Goal: Task Accomplishment & Management: Manage account settings

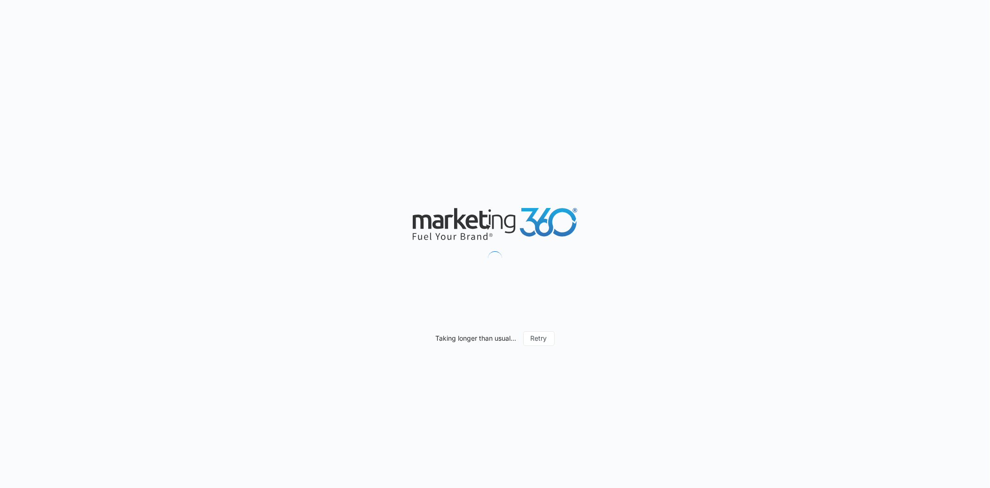
click at [988, 3] on div "Taking longer than usual... Retry" at bounding box center [495, 244] width 990 height 488
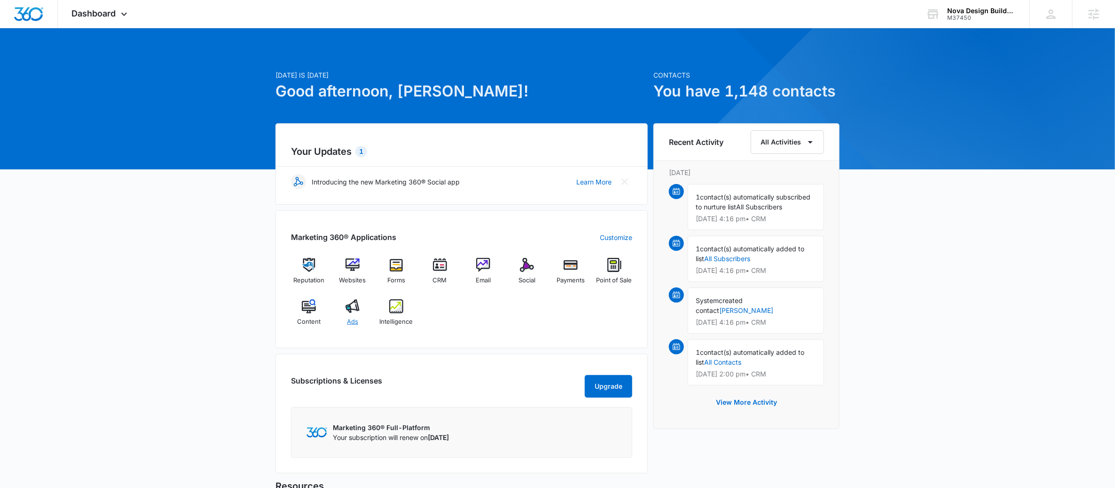
click at [357, 313] on img at bounding box center [353, 306] width 14 height 14
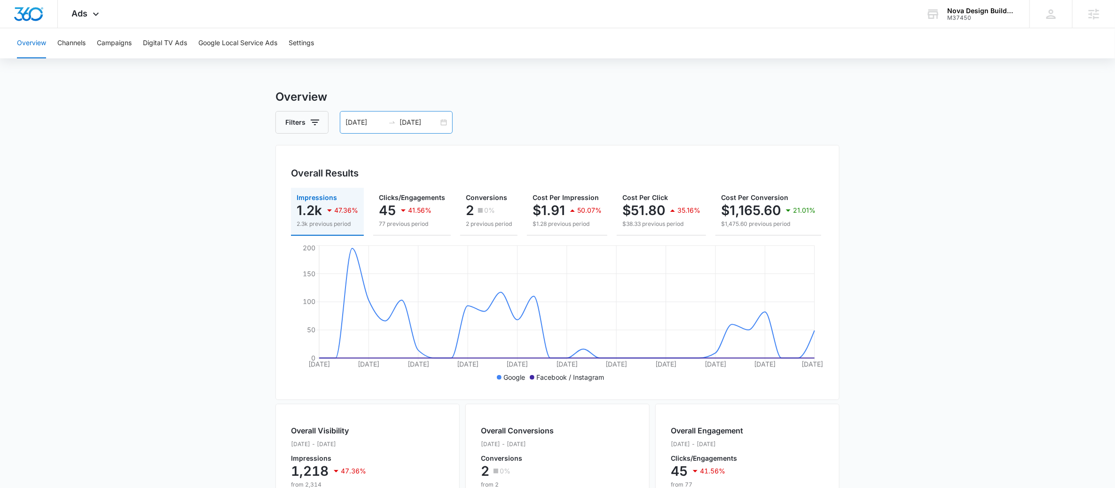
click at [450, 127] on div "07/12/2025 08/11/2025" at bounding box center [396, 122] width 113 height 23
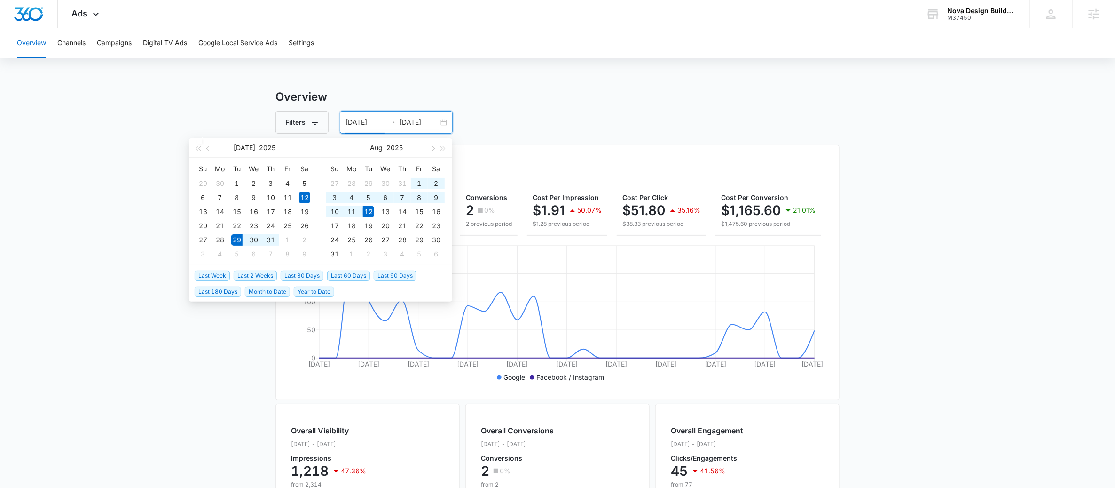
click at [258, 273] on span "Last 2 Weeks" at bounding box center [255, 275] width 43 height 10
type input "07/29/2025"
type input "[DATE]"
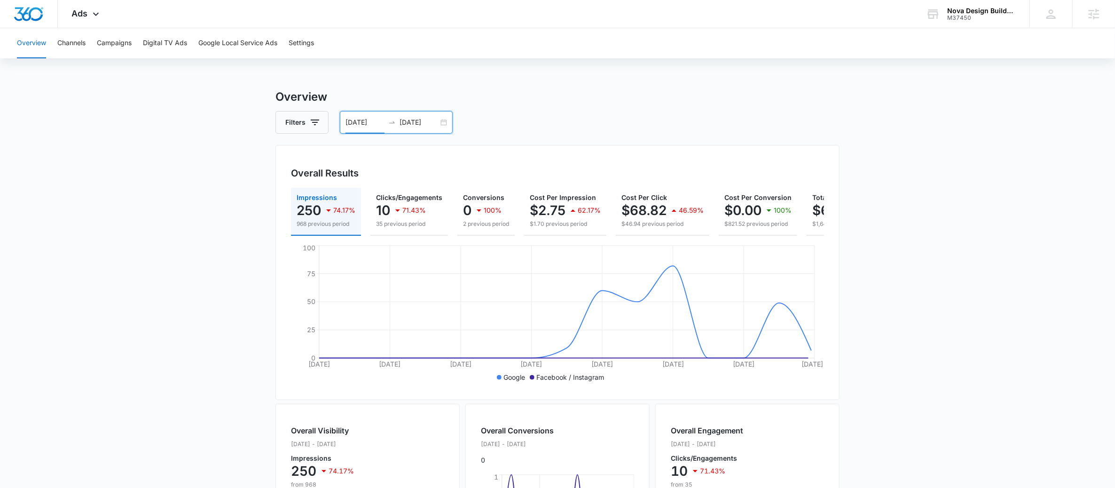
click at [443, 118] on div "07/29/2025 08/12/2025" at bounding box center [396, 122] width 113 height 23
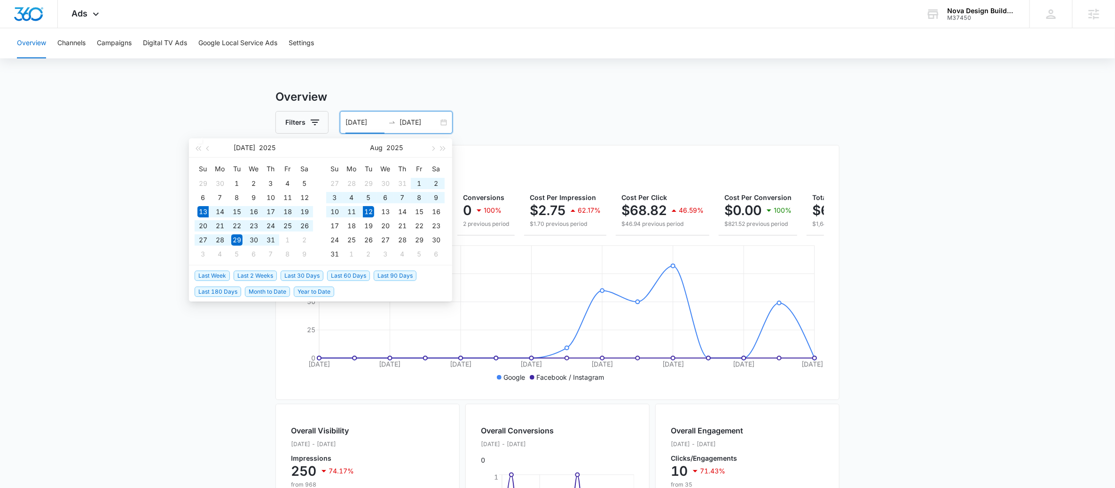
click at [300, 273] on span "Last 30 Days" at bounding box center [302, 275] width 43 height 10
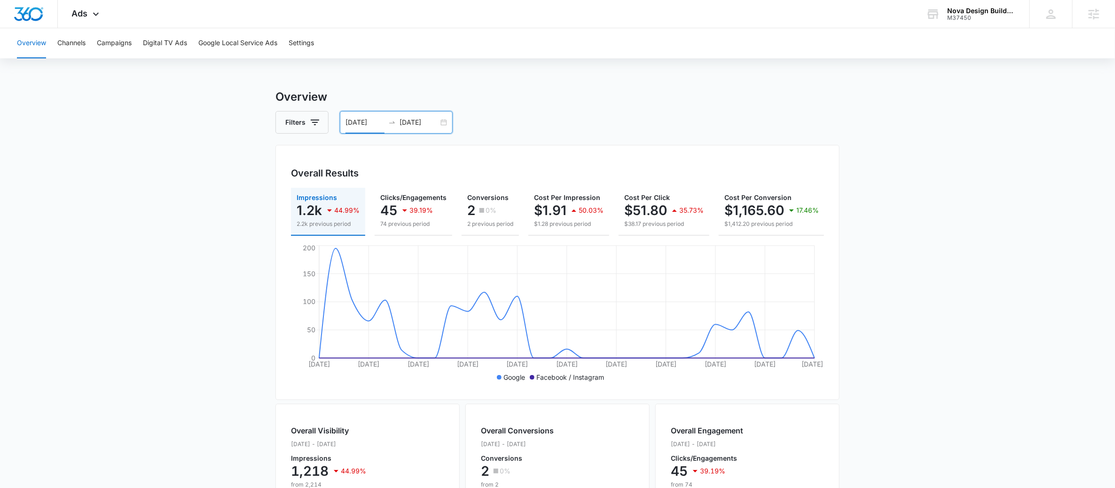
click at [455, 119] on div "Filters 07/13/2025 08/12/2025" at bounding box center [558, 122] width 564 height 23
click at [448, 120] on div "07/13/2025 08/12/2025" at bounding box center [396, 122] width 113 height 23
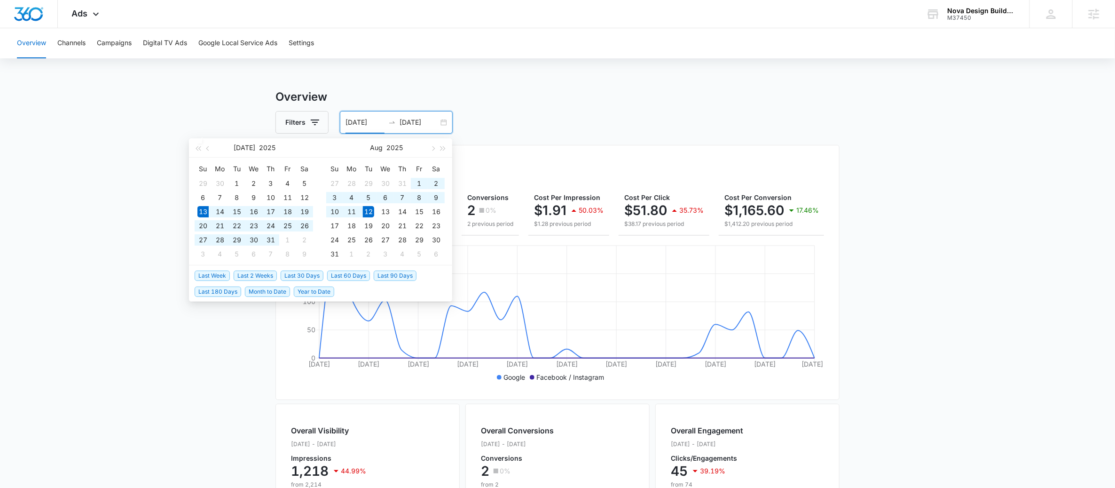
click at [320, 275] on span "Last 30 Days" at bounding box center [302, 275] width 43 height 10
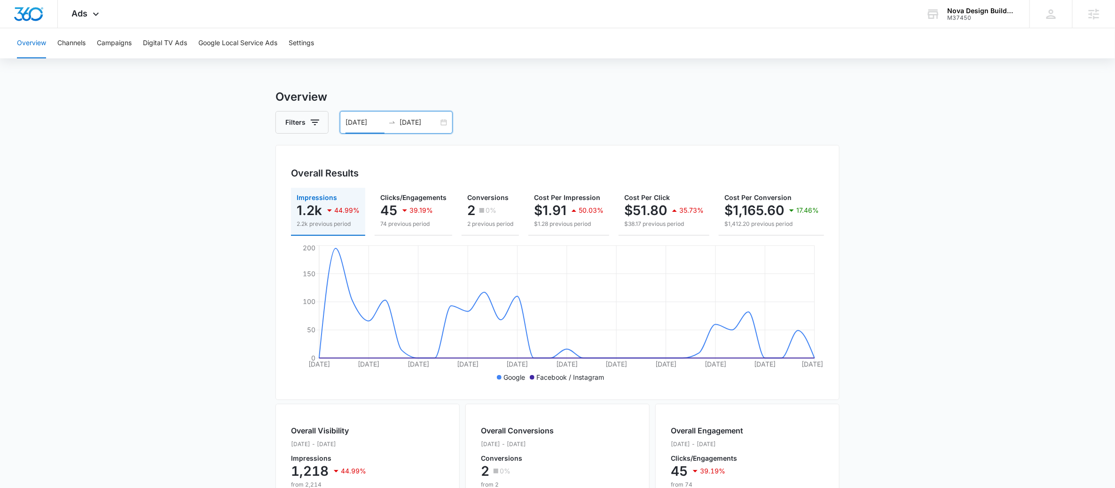
click at [450, 125] on div "07/13/2025 08/12/2025" at bounding box center [396, 122] width 113 height 23
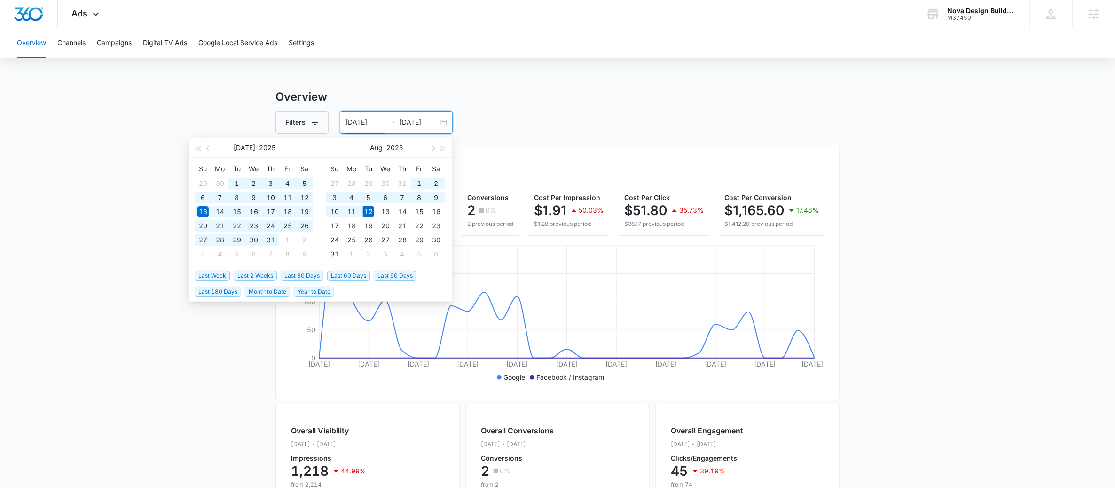
click at [359, 276] on span "Last 60 Days" at bounding box center [348, 275] width 43 height 10
type input "[DATE]"
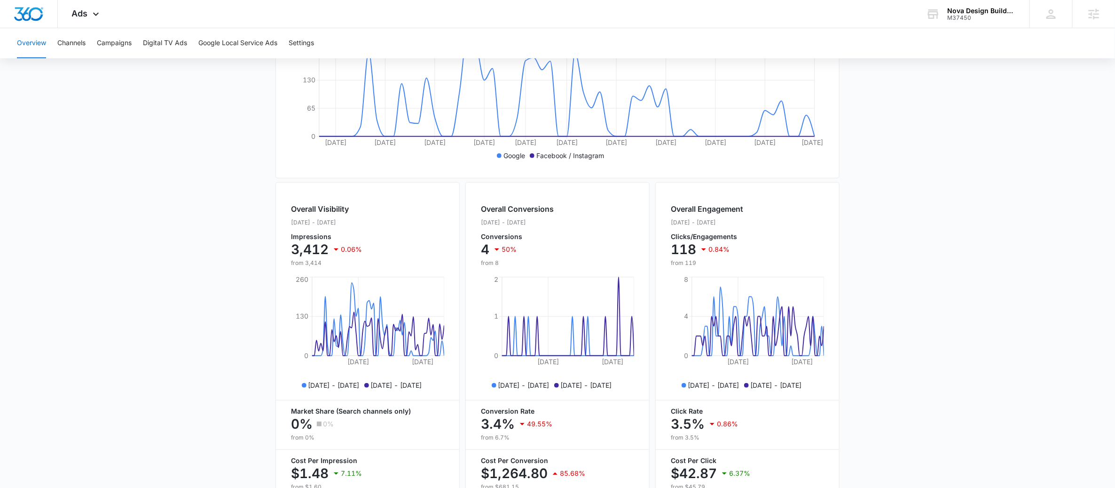
scroll to position [158, 0]
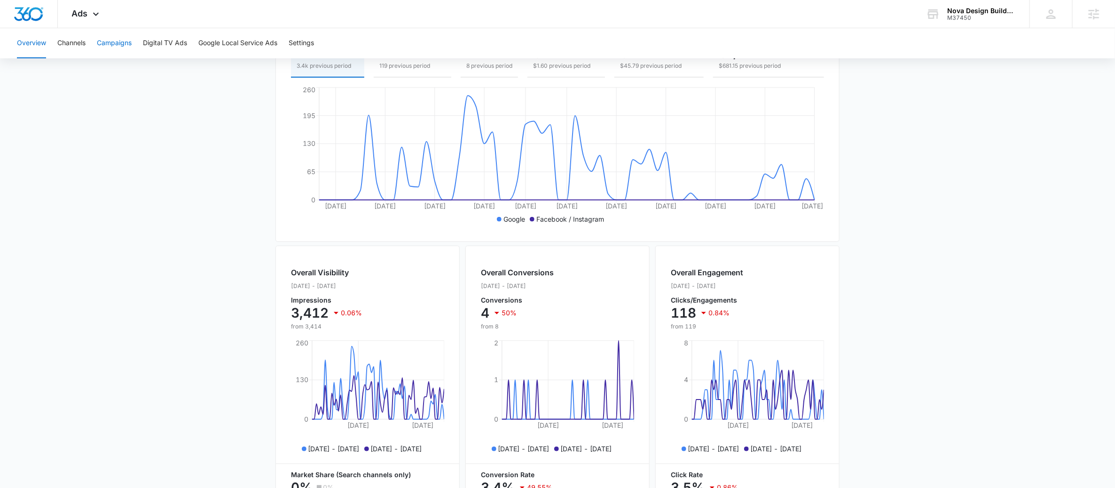
click at [110, 36] on button "Campaigns" at bounding box center [114, 43] width 35 height 30
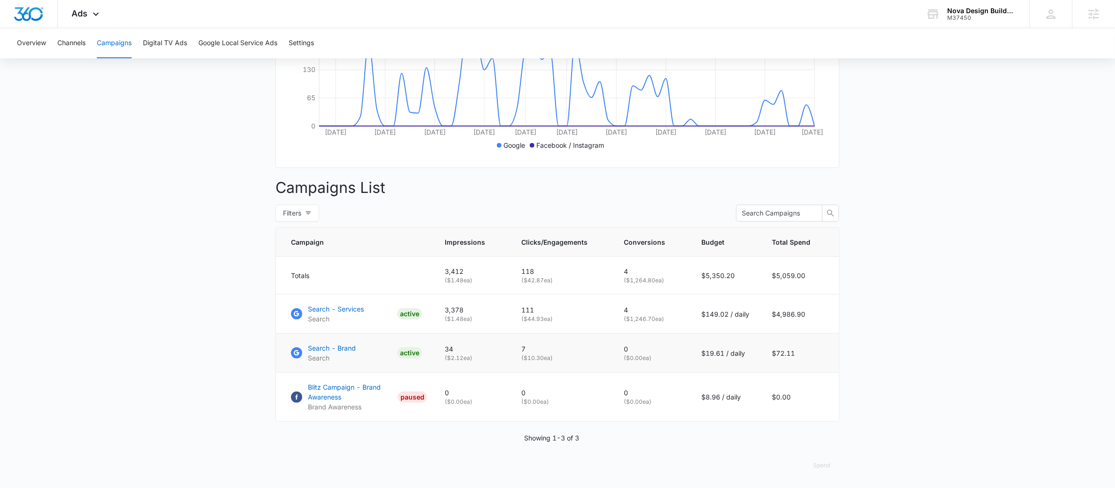
scroll to position [238, 0]
click at [362, 311] on p "Search - Services" at bounding box center [336, 309] width 56 height 10
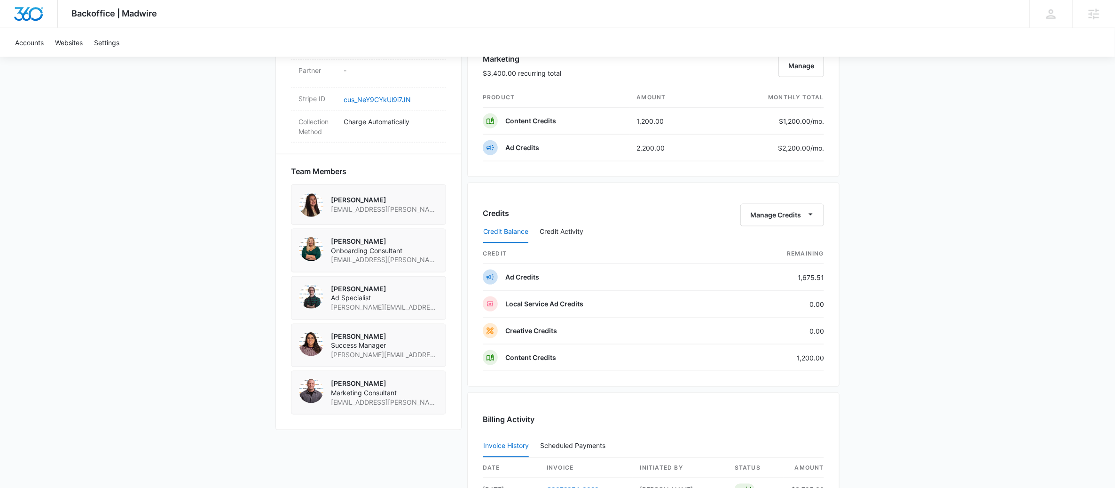
scroll to position [574, 0]
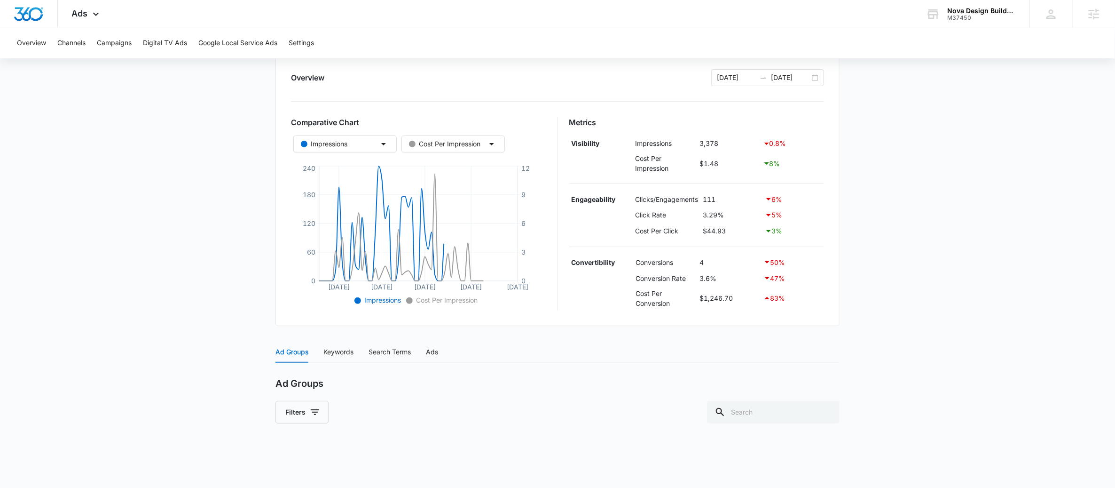
scroll to position [207, 0]
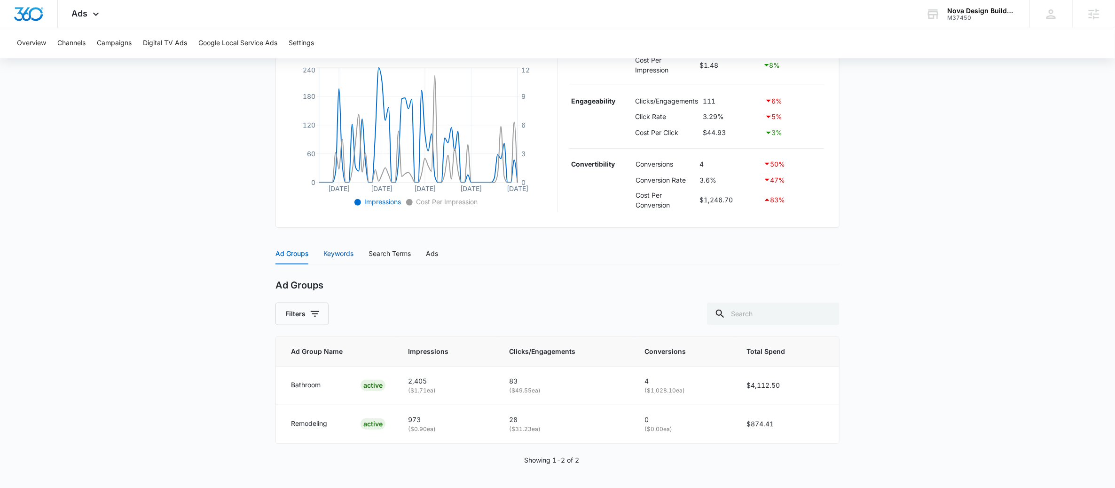
click at [353, 254] on div "Keywords" at bounding box center [339, 253] width 30 height 10
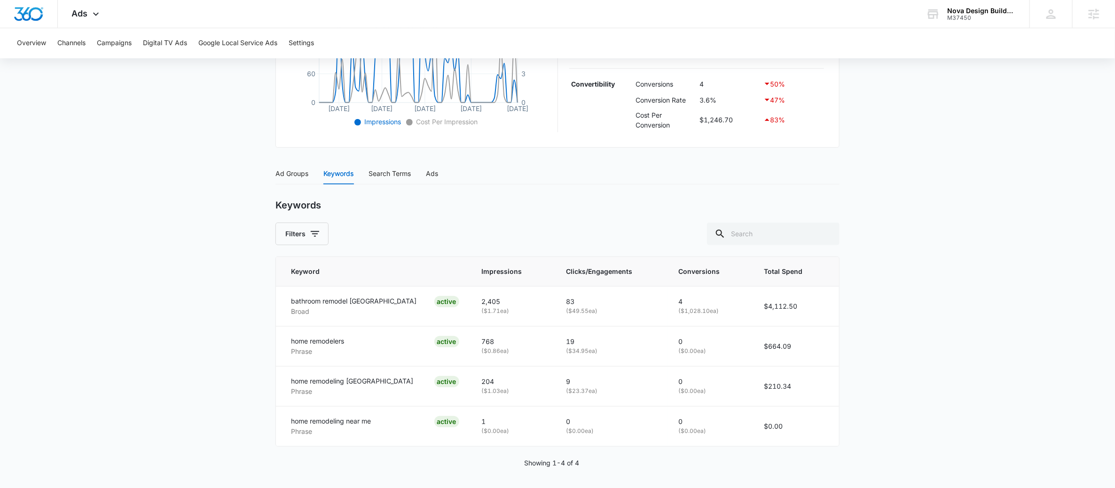
scroll to position [290, 0]
click at [297, 171] on div "Ad Groups" at bounding box center [292, 171] width 33 height 10
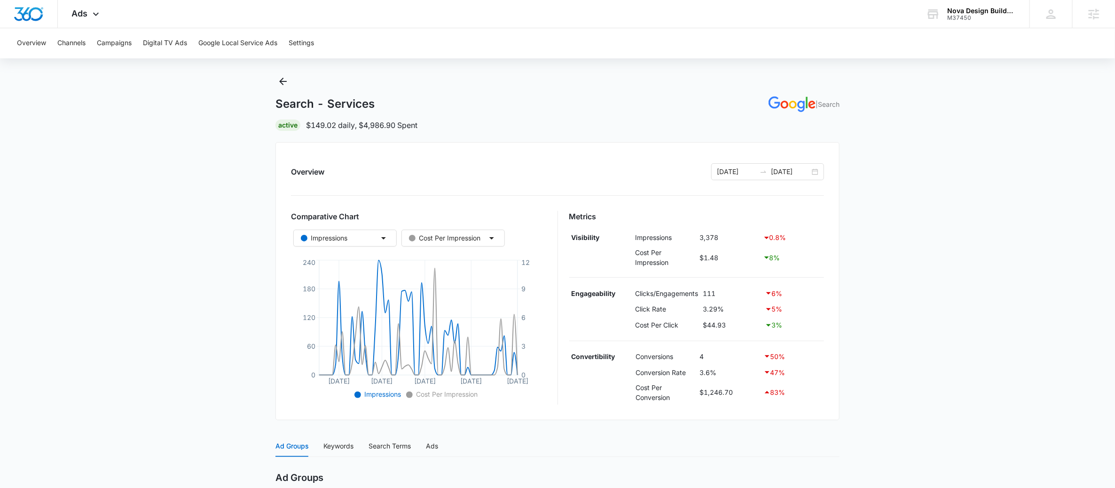
scroll to position [0, 0]
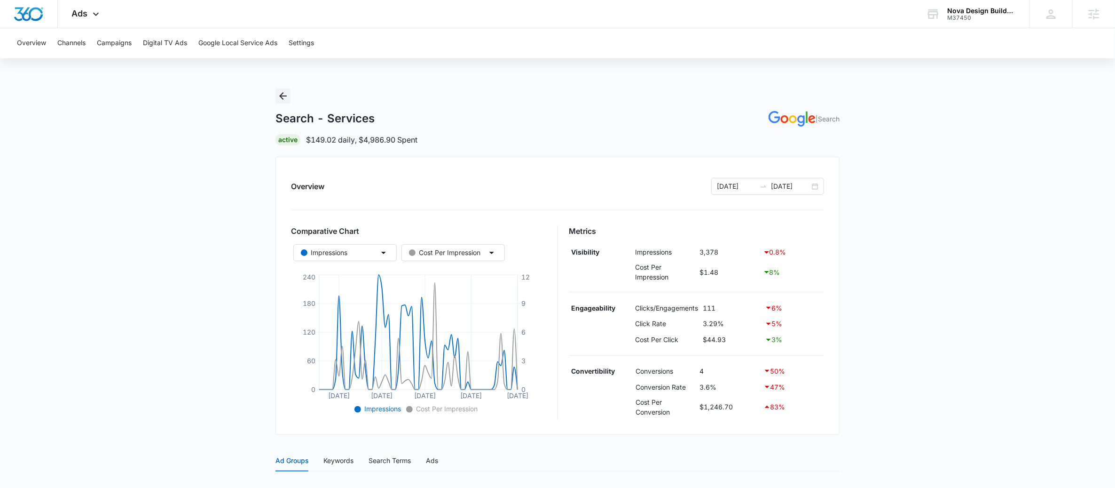
click at [284, 95] on icon "Back" at bounding box center [282, 95] width 11 height 11
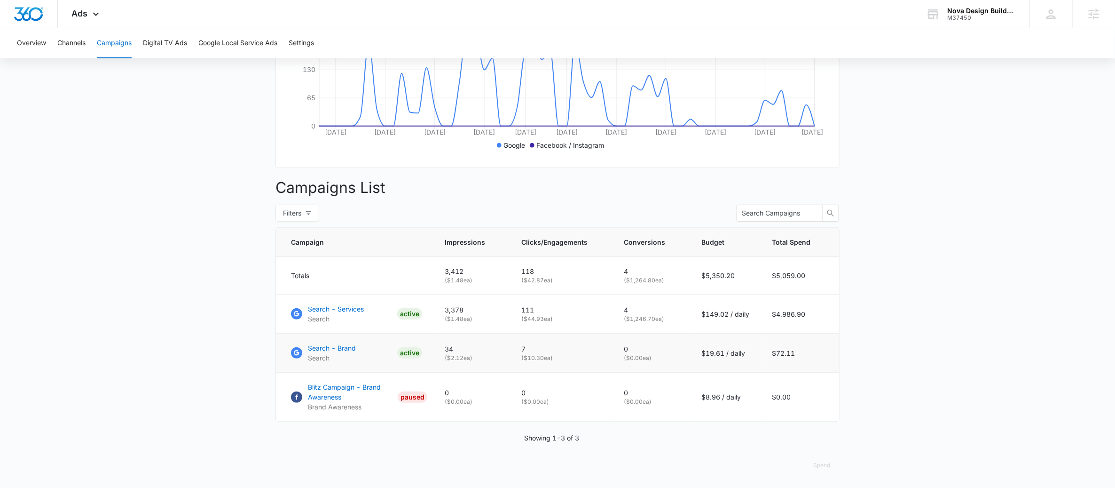
scroll to position [235, 0]
click at [355, 312] on p "Search - Services" at bounding box center [336, 309] width 56 height 10
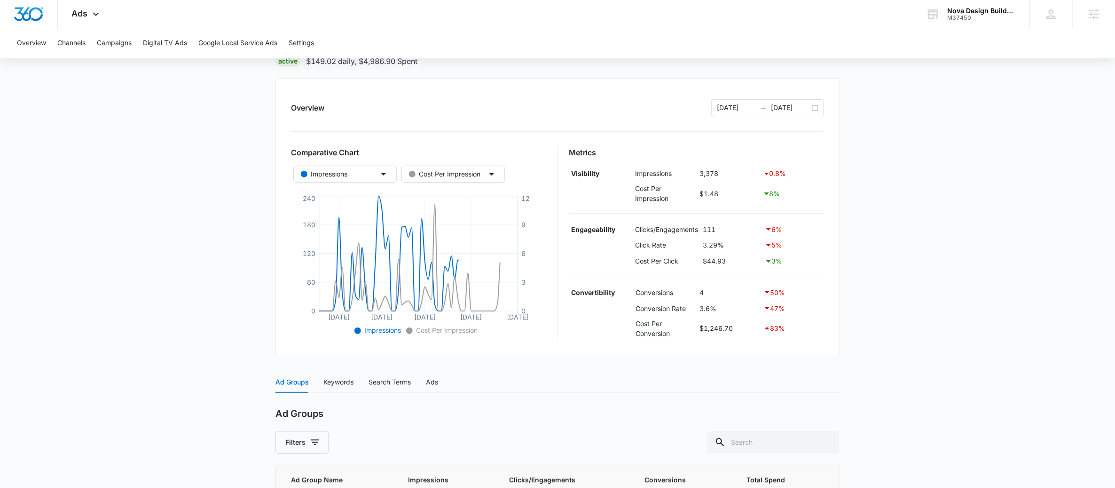
scroll to position [207, 0]
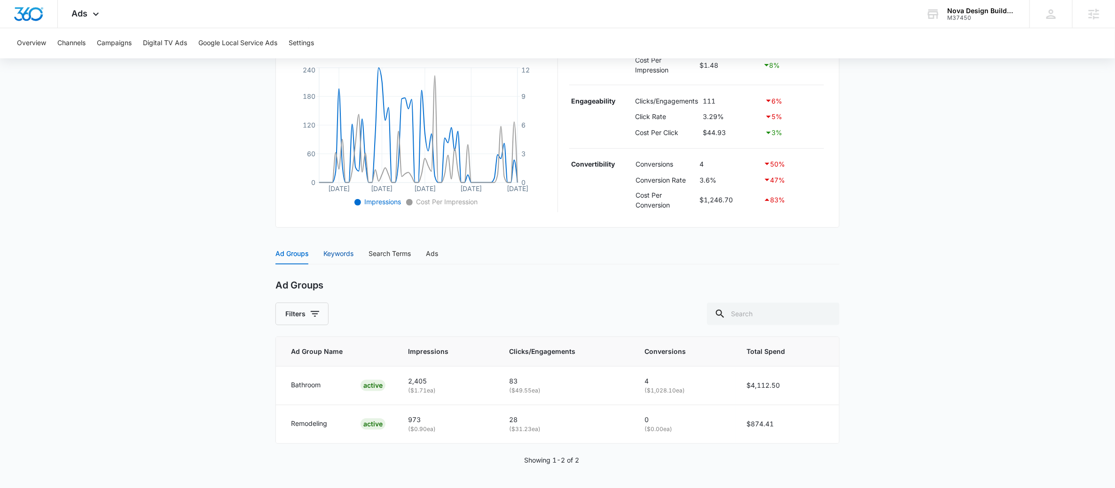
click at [341, 253] on div "Keywords" at bounding box center [339, 253] width 30 height 10
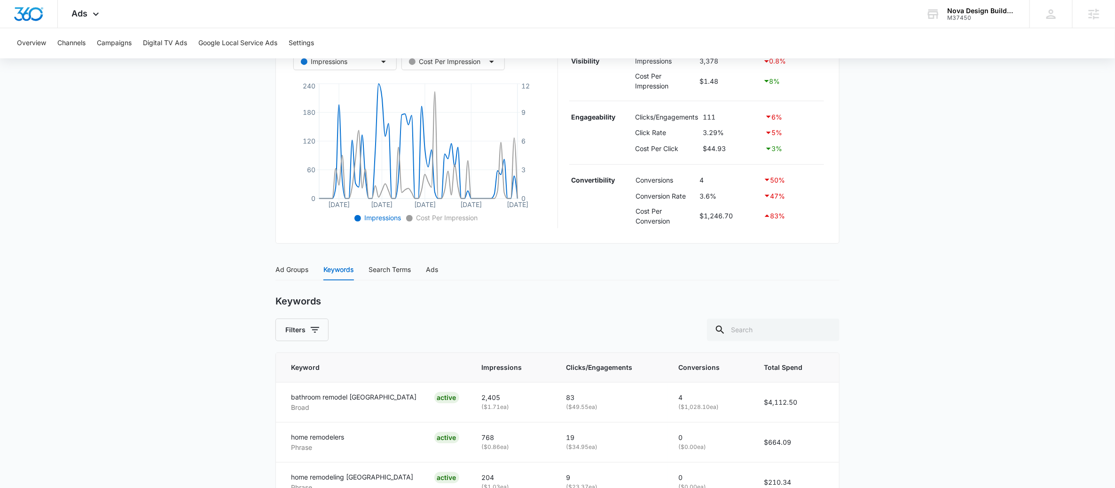
scroll to position [290, 0]
